Goal: Find specific page/section: Find specific page/section

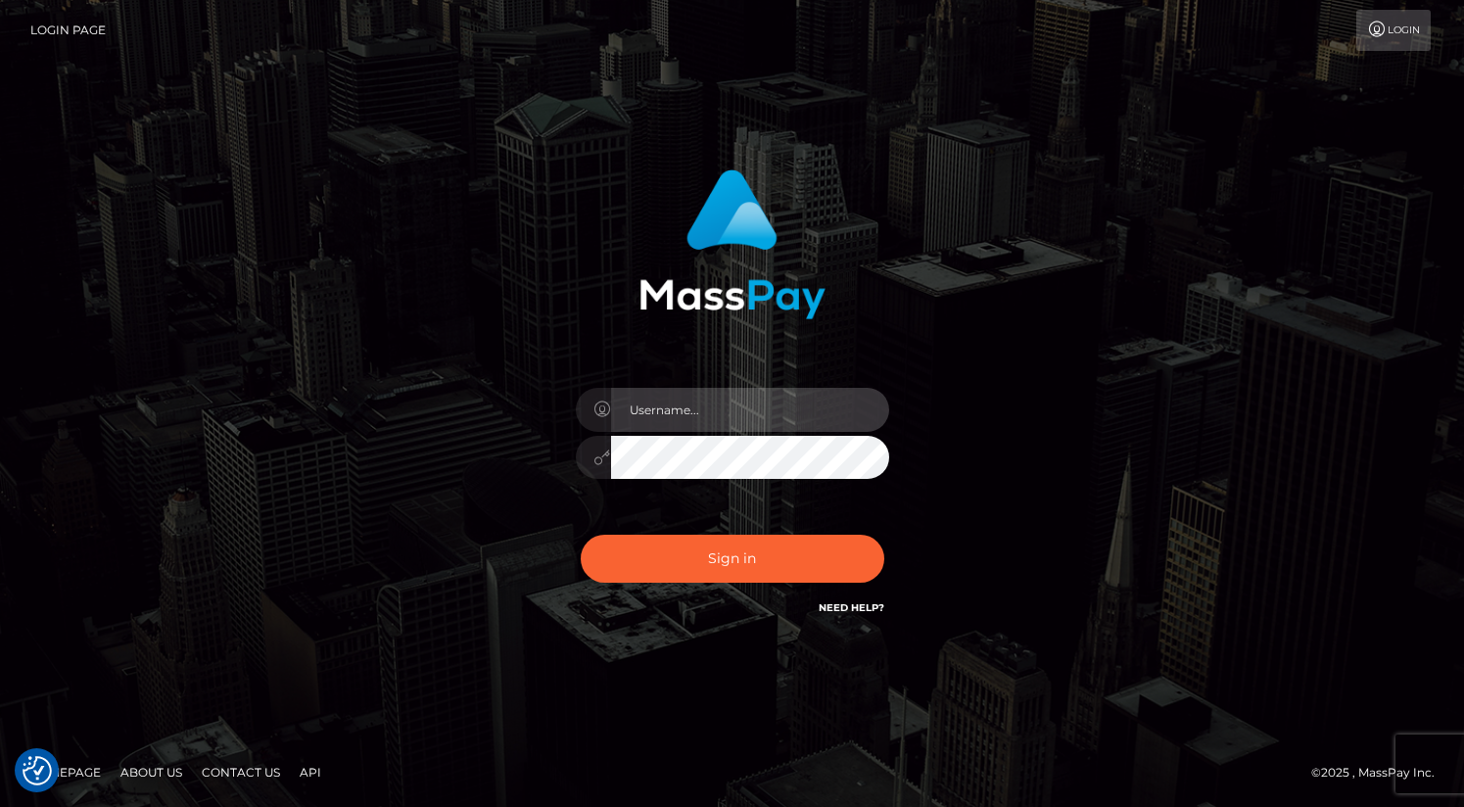
click at [715, 405] on input "text" at bounding box center [750, 410] width 278 height 44
type input "oli.fanvue"
click at [739, 403] on input "text" at bounding box center [750, 410] width 278 height 44
type input "oli.fanvue"
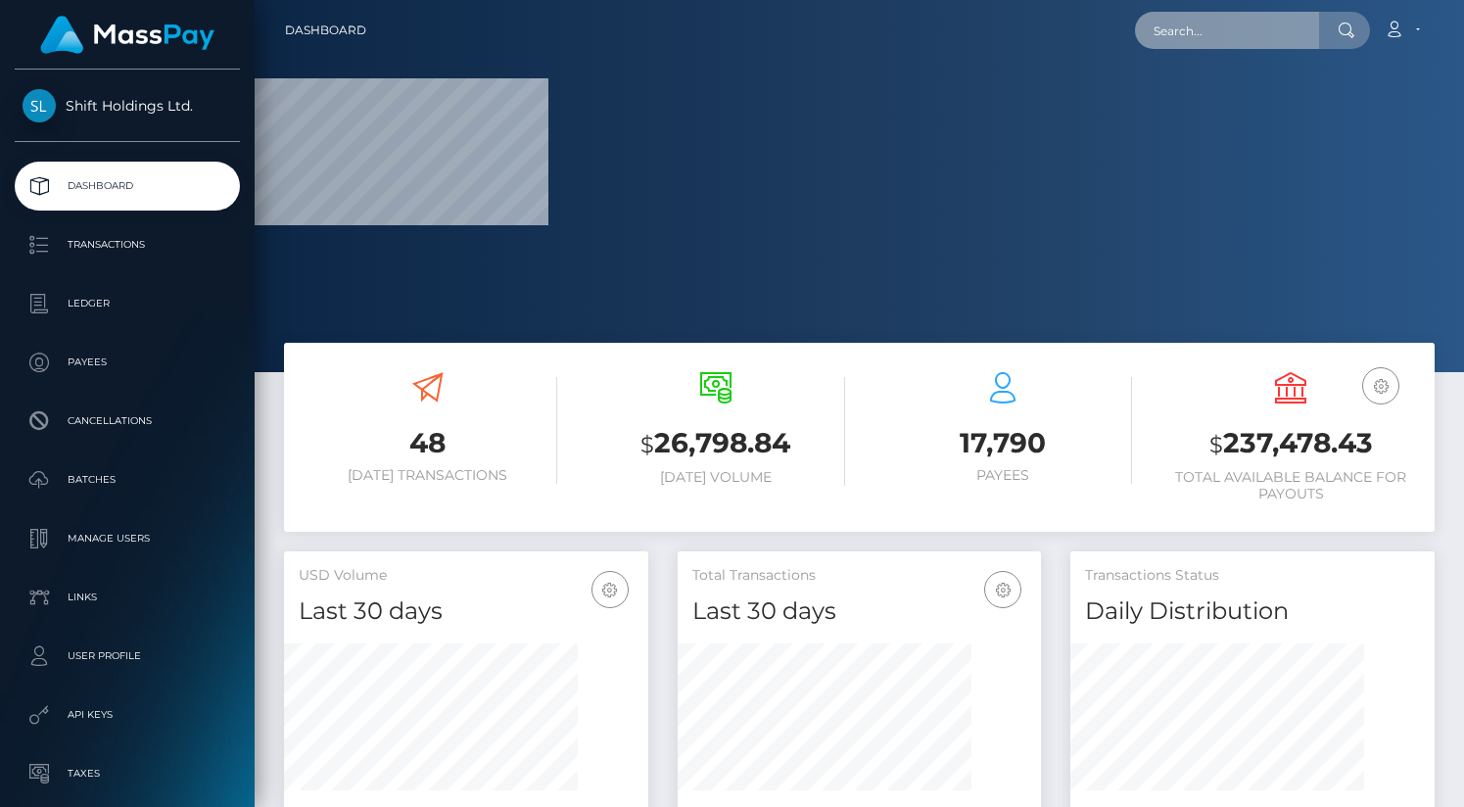
click at [1200, 37] on input "text" at bounding box center [1227, 30] width 184 height 37
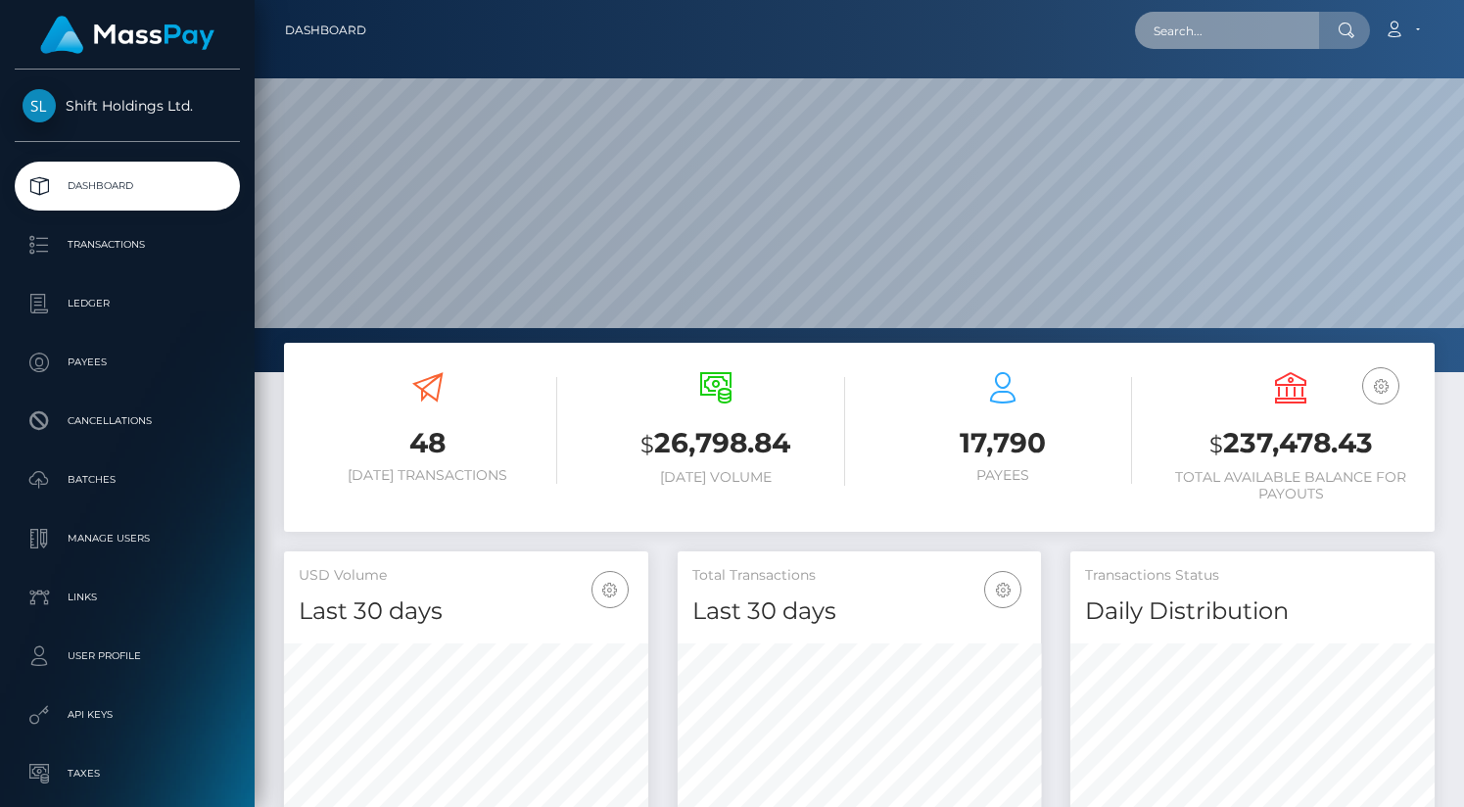
scroll to position [347, 364]
paste input "srakoko@proton.me"
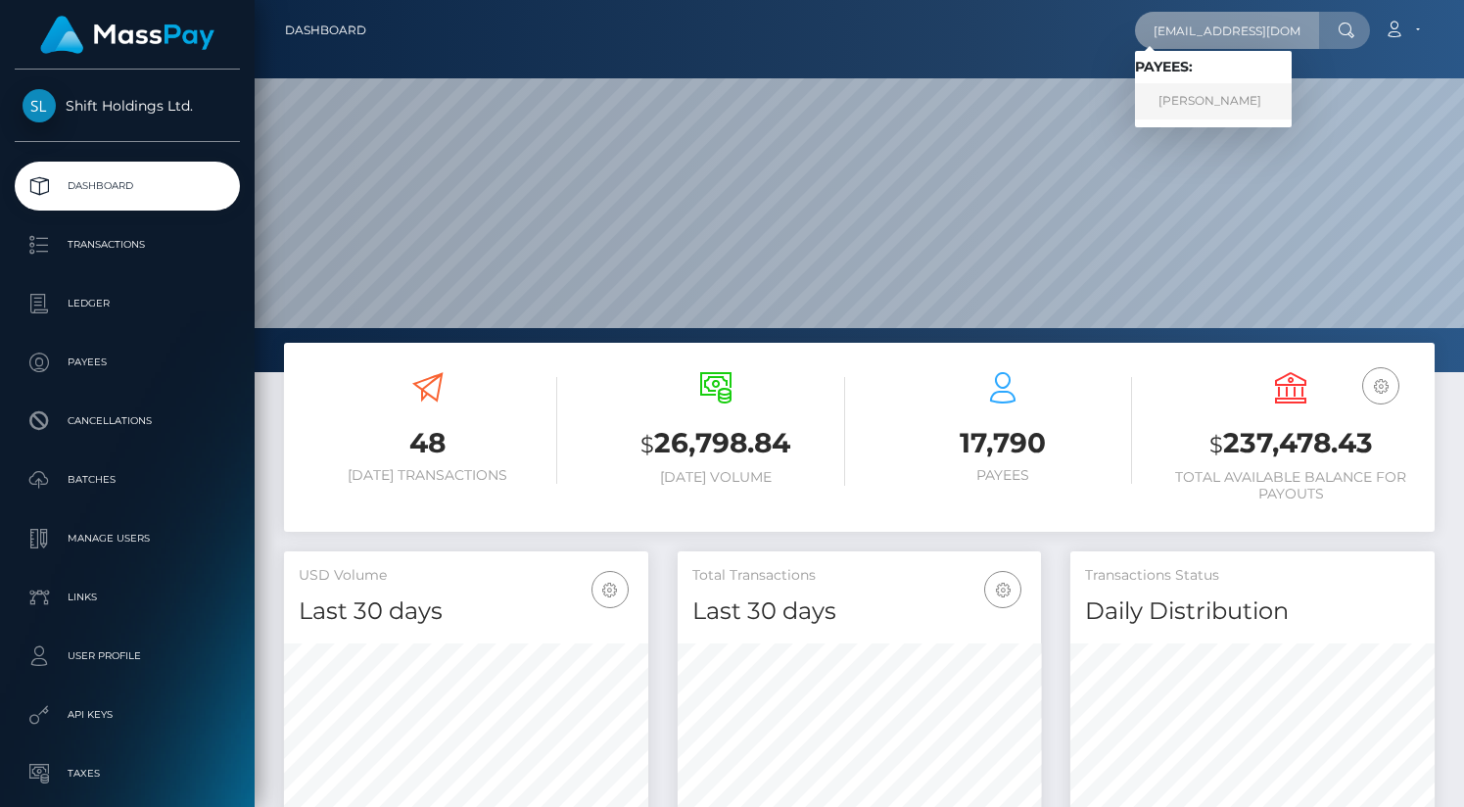
type input "srakoko@proton.me"
click at [1221, 95] on link "DENYS PARNIAK" at bounding box center [1213, 101] width 157 height 36
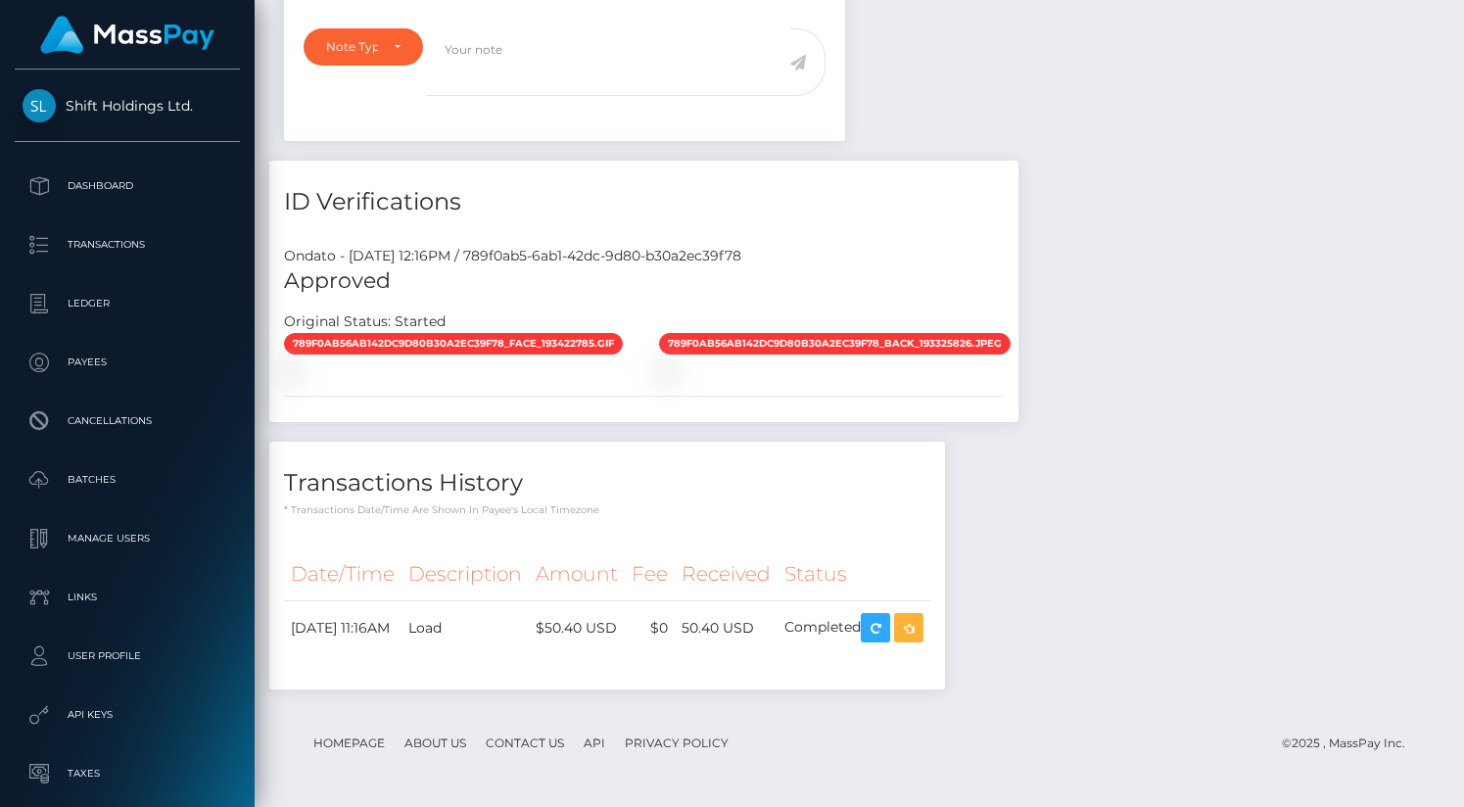
scroll to position [1539, 0]
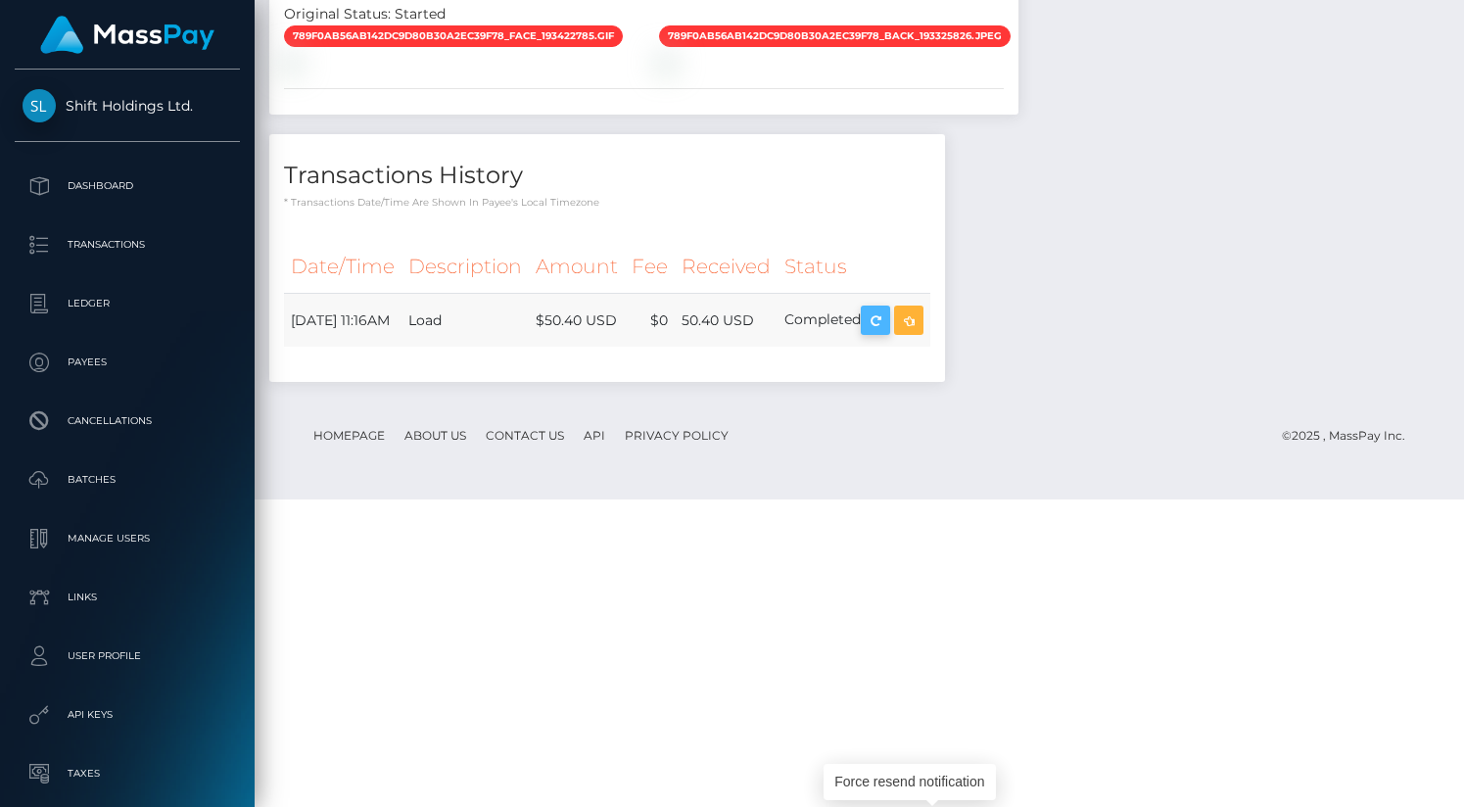
click at [887, 333] on icon "button" at bounding box center [876, 321] width 24 height 24
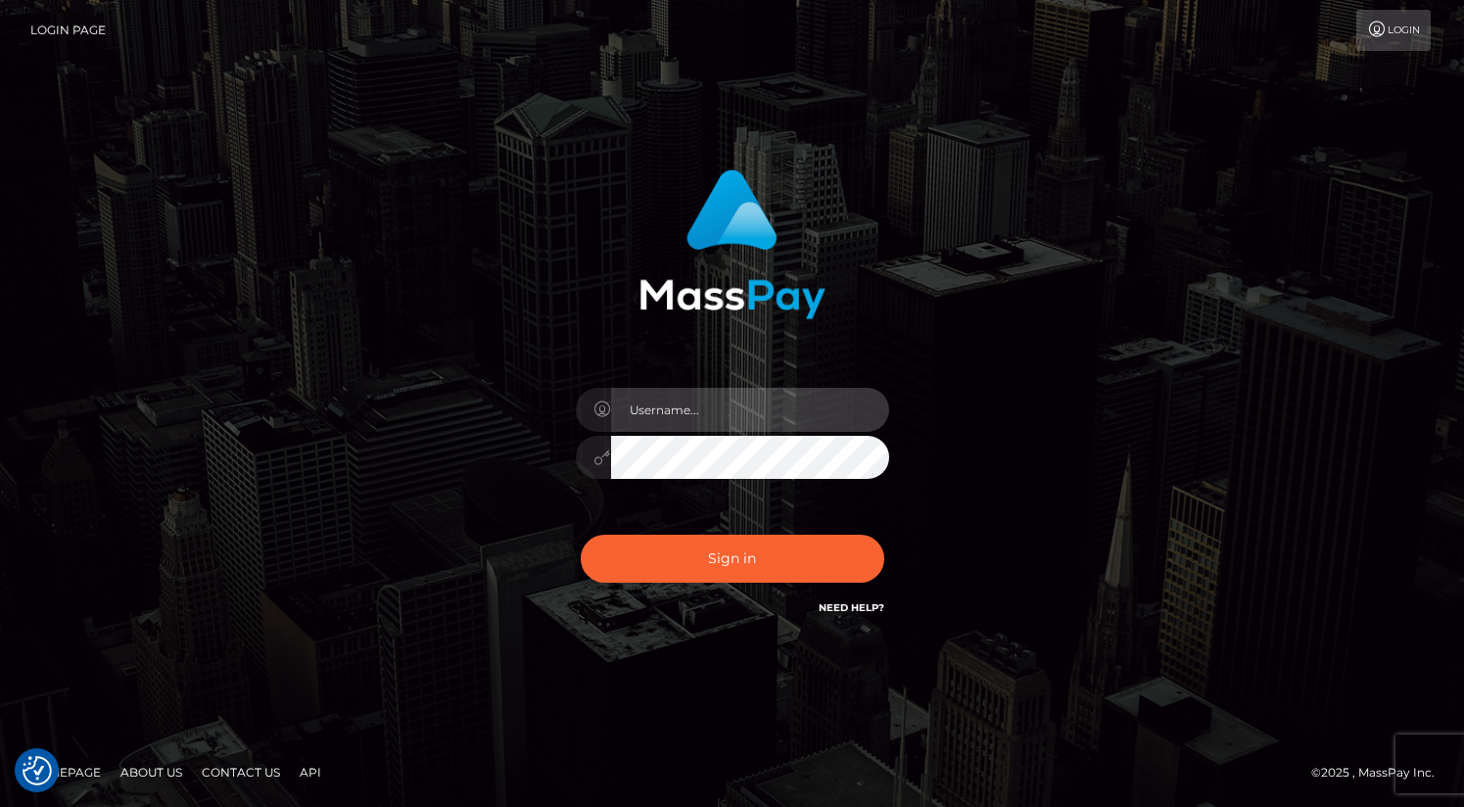
click at [686, 420] on input "text" at bounding box center [750, 410] width 278 height 44
type input "oli.fanvue"
click at [675, 418] on input "text" at bounding box center [750, 410] width 278 height 44
type input "oli.fanvue"
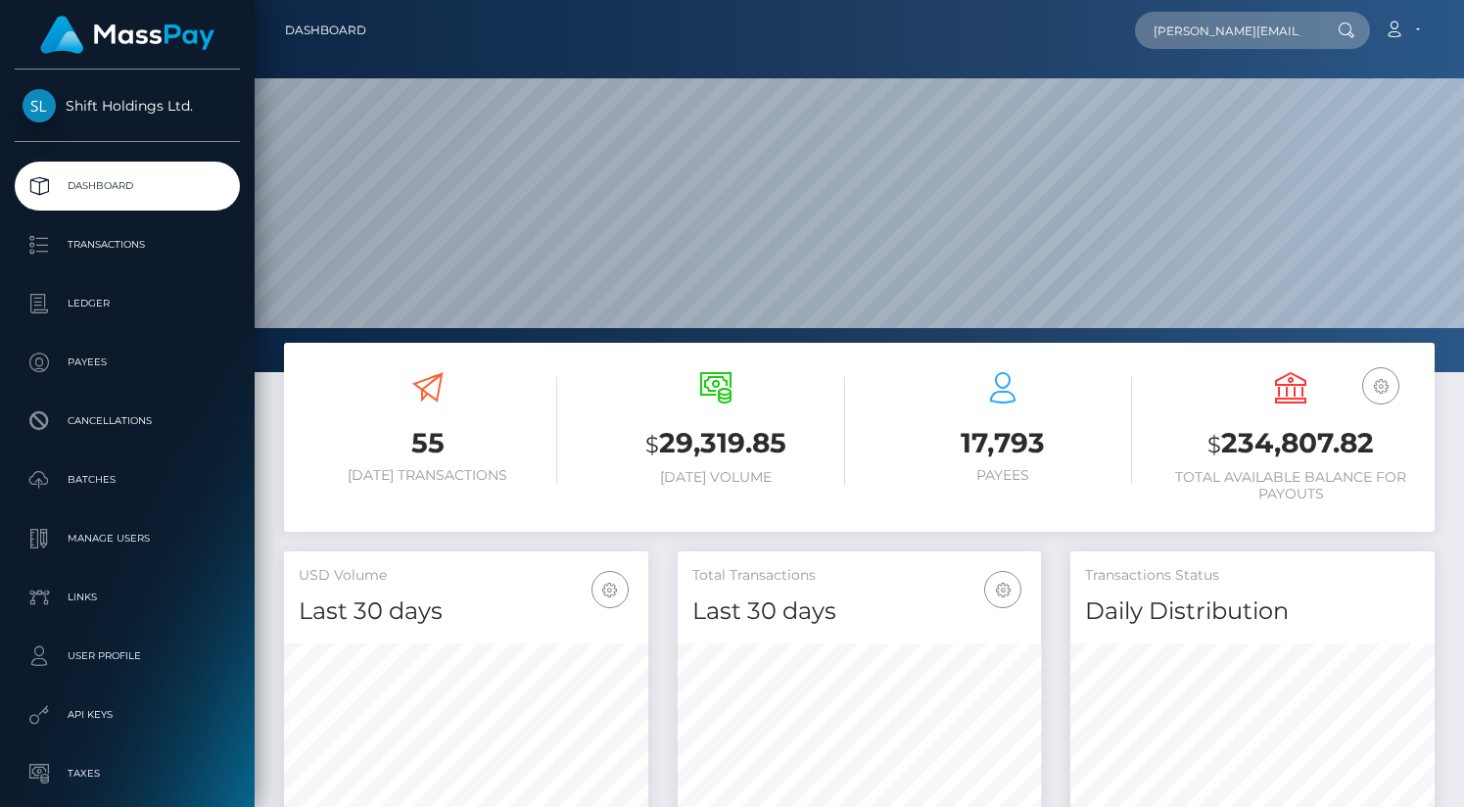
scroll to position [0, 35]
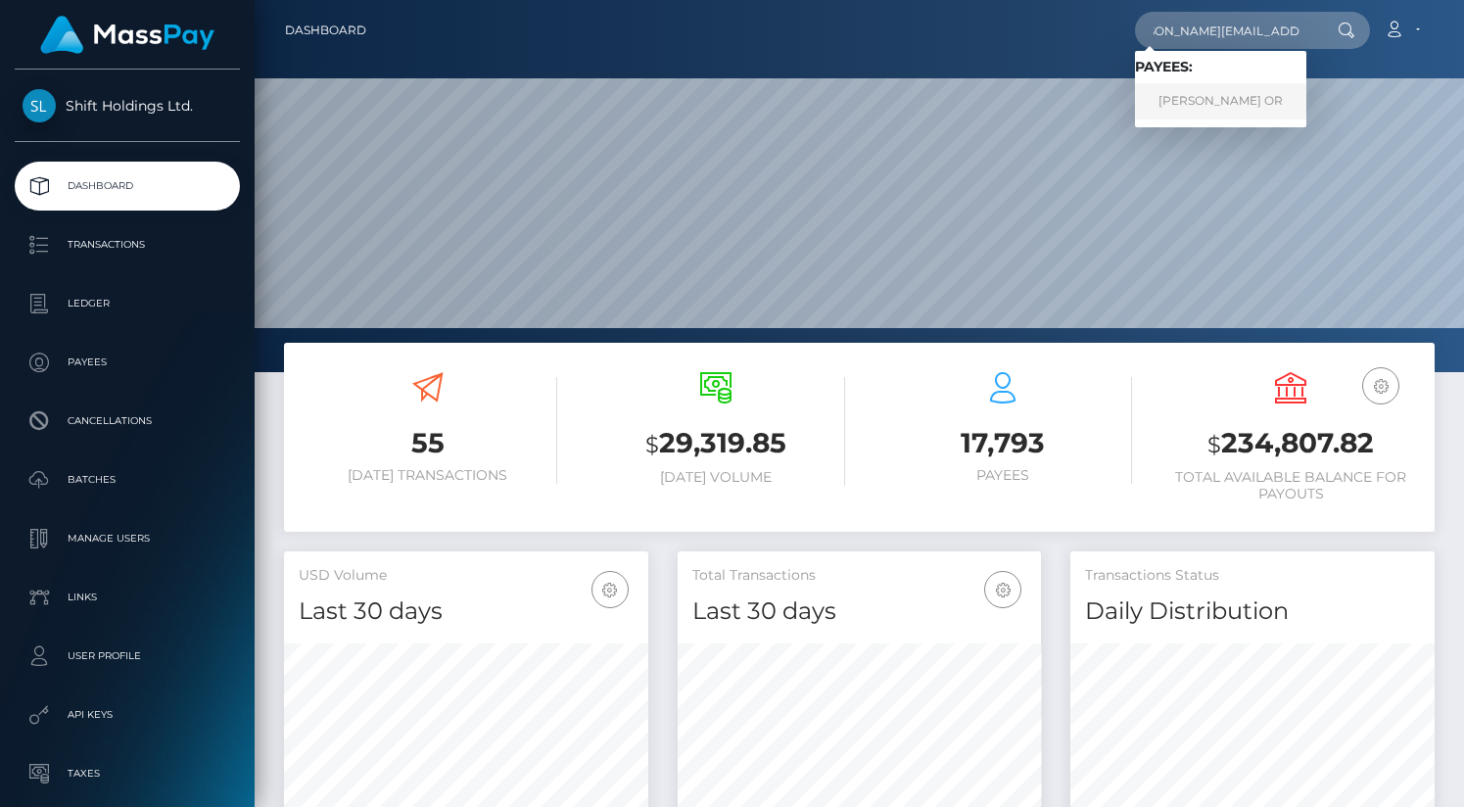
type input "[PERSON_NAME][EMAIL_ADDRESS][DOMAIN_NAME]"
click at [1254, 107] on link "[PERSON_NAME] OR" at bounding box center [1220, 101] width 171 height 36
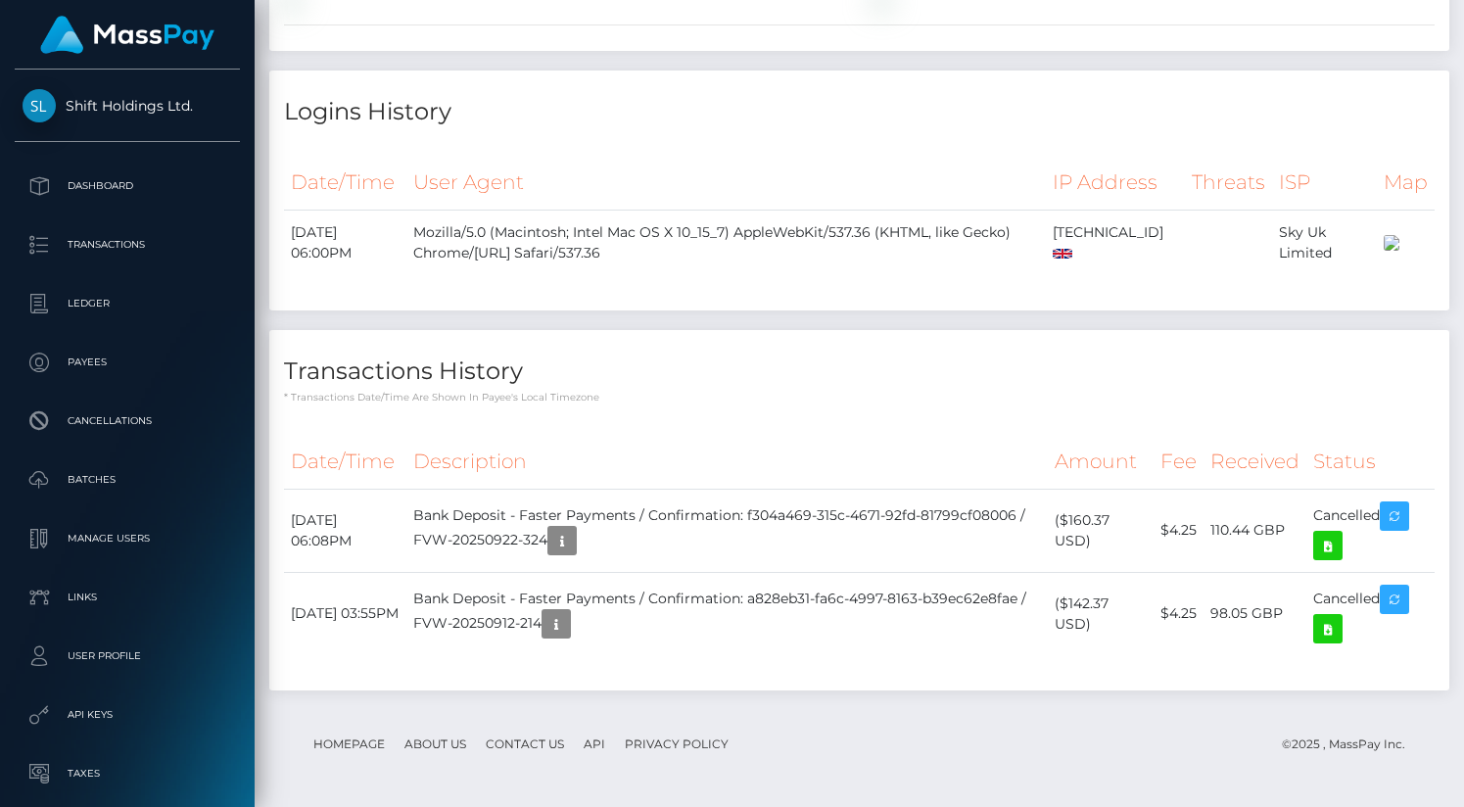
scroll to position [4100, 0]
click at [1337, 554] on icon at bounding box center [1328, 546] width 24 height 24
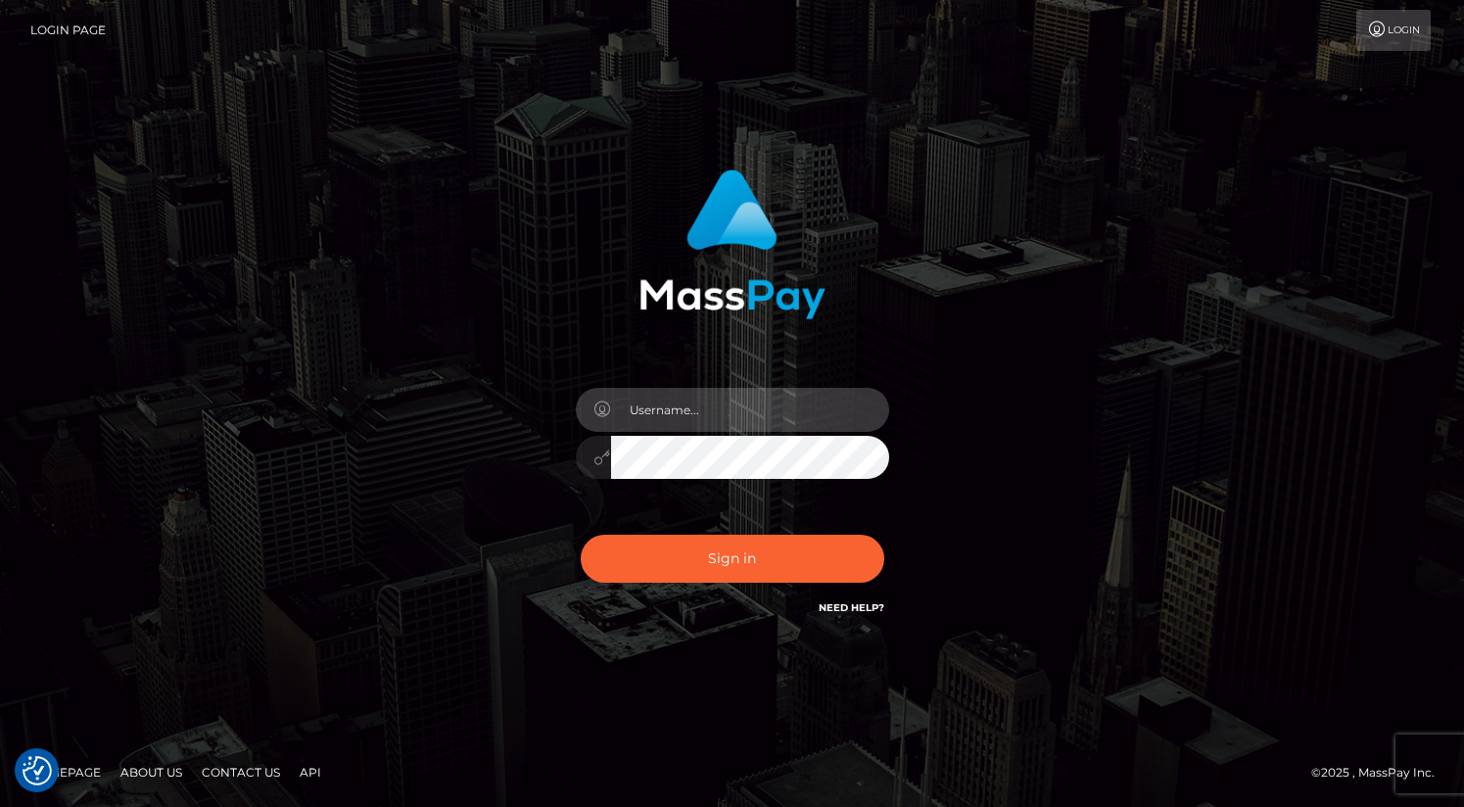
click at [690, 422] on input "text" at bounding box center [750, 410] width 278 height 44
type input "oli.fanvue"
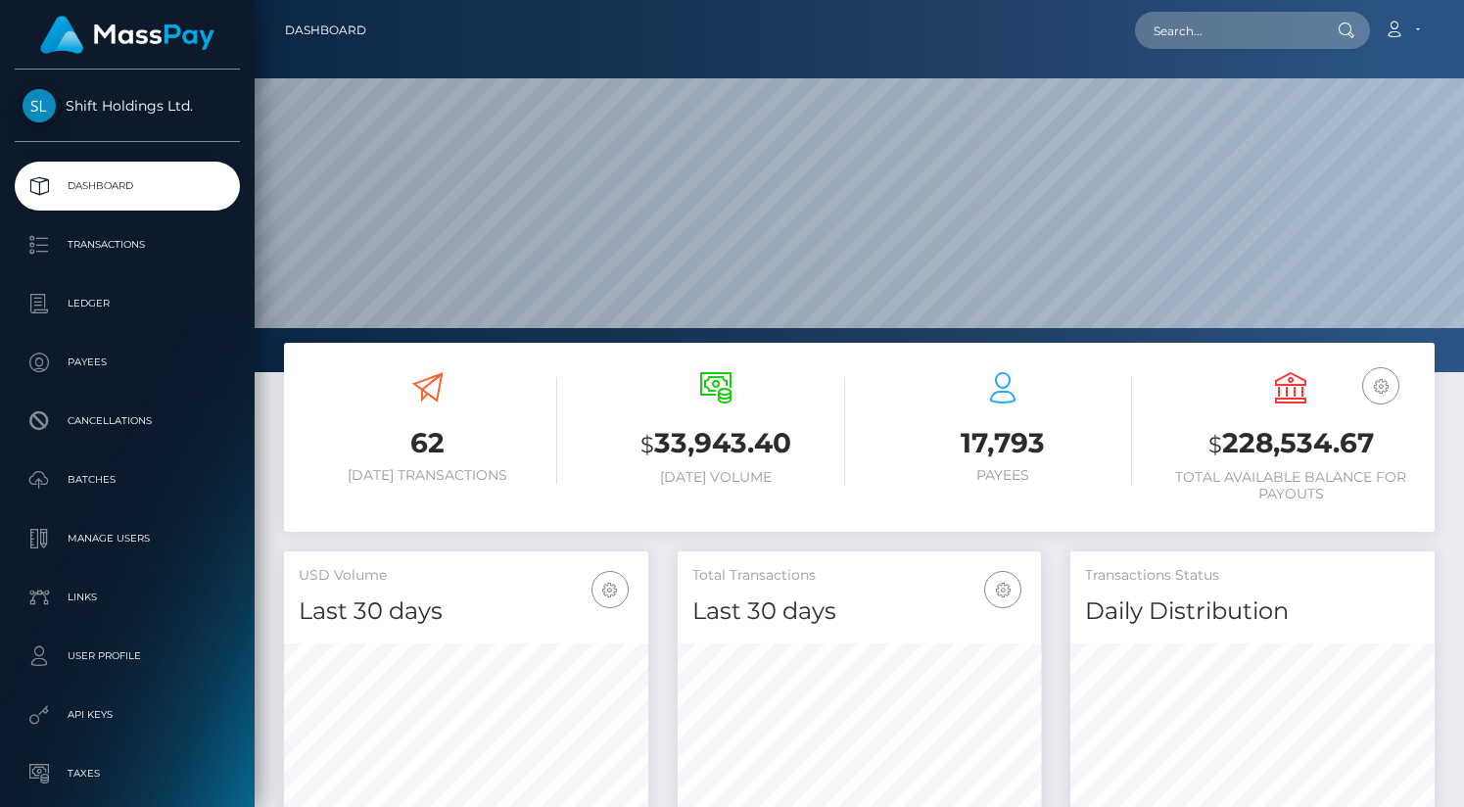
scroll to position [347, 364]
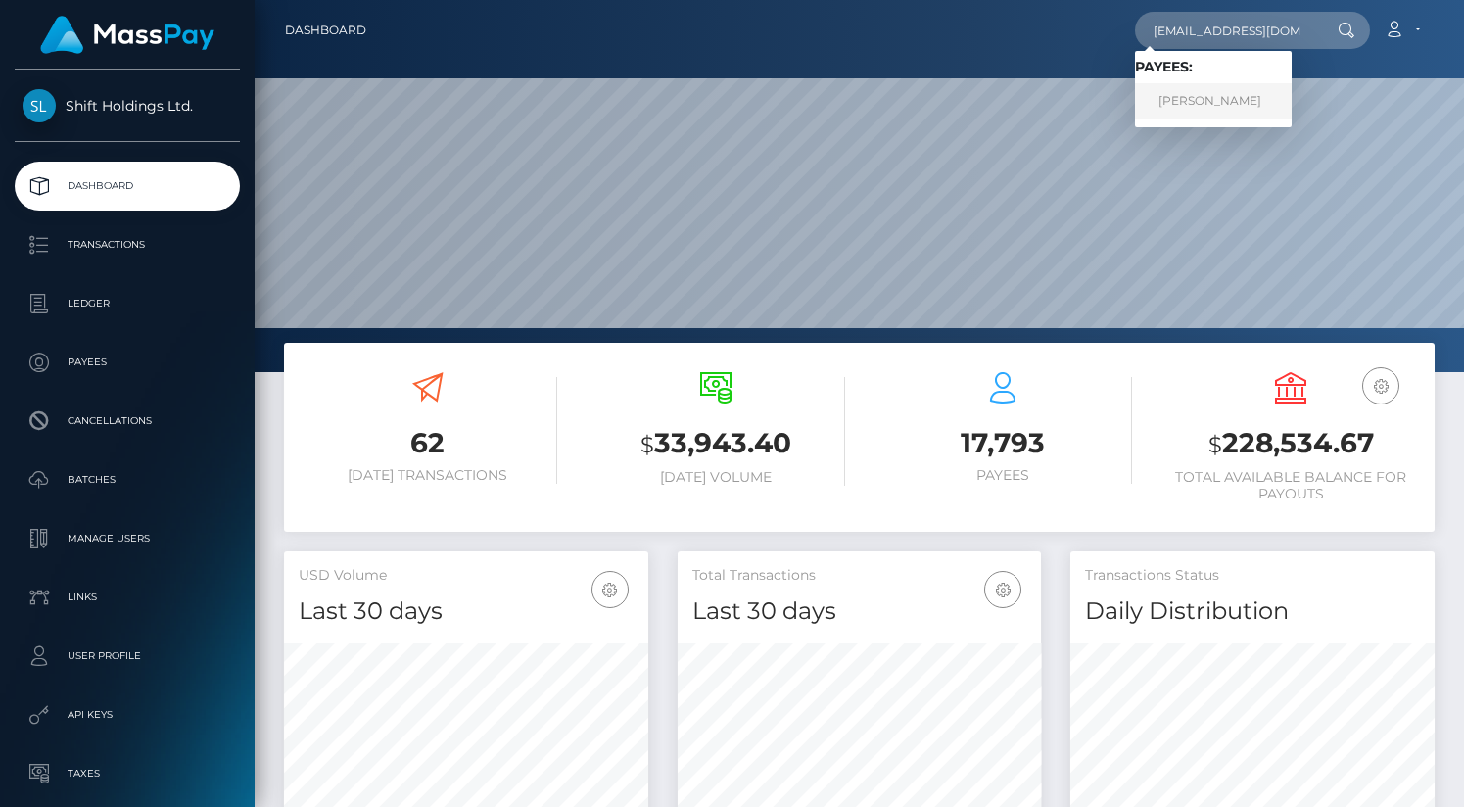
type input "[EMAIL_ADDRESS][DOMAIN_NAME]"
click at [1208, 95] on link "SIMON HIRSCHMANN" at bounding box center [1213, 101] width 157 height 36
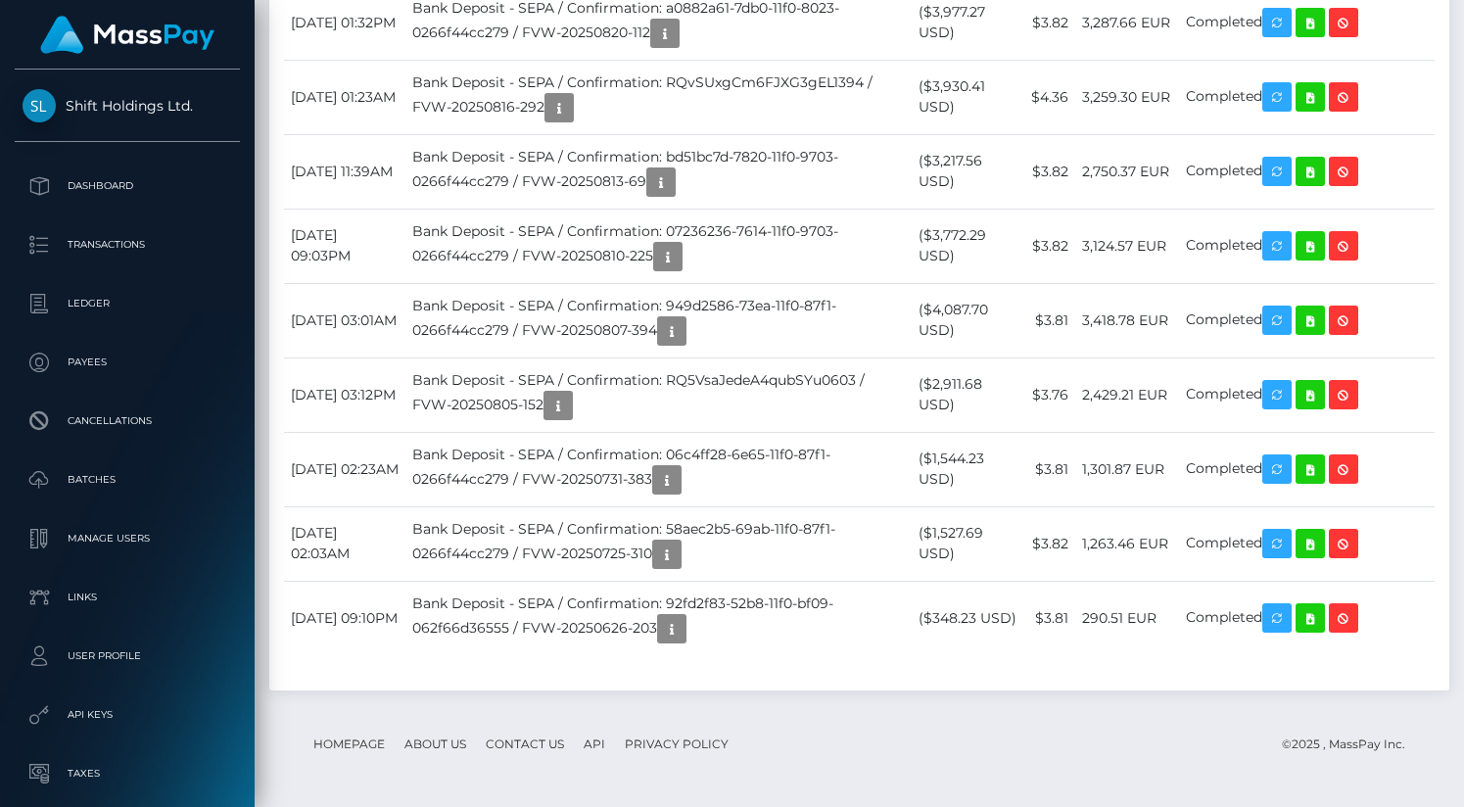
scroll to position [5759, 0]
